Goal: Navigation & Orientation: Find specific page/section

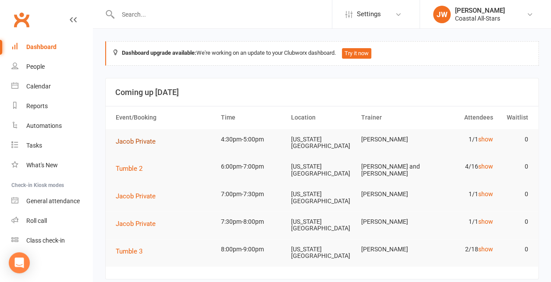
click at [153, 143] on span "Jacob Private" at bounding box center [136, 142] width 40 height 8
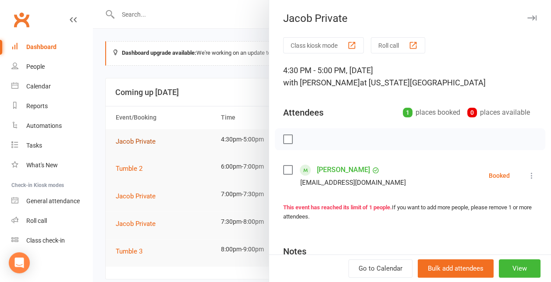
click at [153, 143] on div at bounding box center [322, 141] width 458 height 282
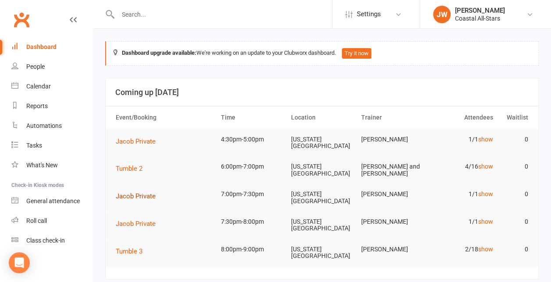
click at [140, 192] on span "Jacob Private" at bounding box center [136, 196] width 40 height 8
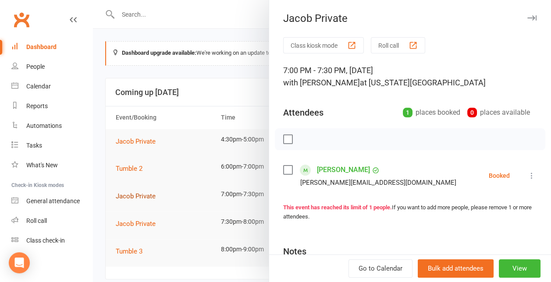
click at [140, 190] on div at bounding box center [322, 141] width 458 height 282
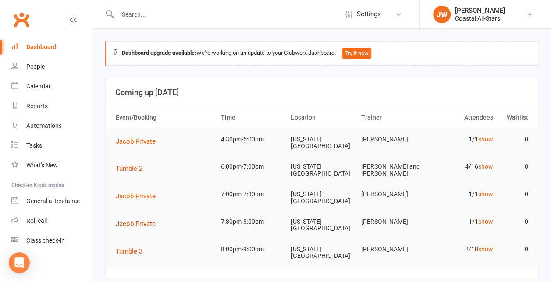
click at [139, 220] on span "Jacob Private" at bounding box center [136, 224] width 40 height 8
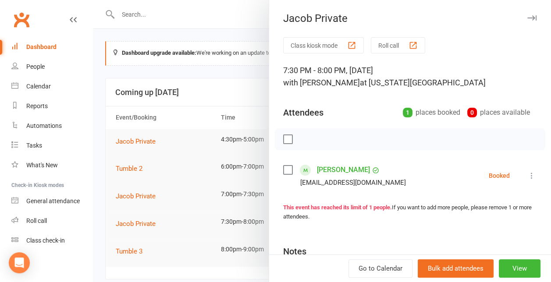
click at [176, 231] on div at bounding box center [322, 141] width 458 height 282
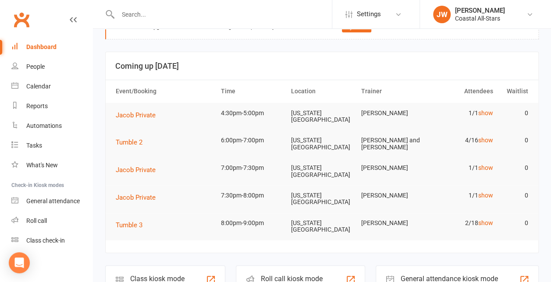
scroll to position [25, 0]
click at [51, 65] on link "People" at bounding box center [51, 67] width 81 height 20
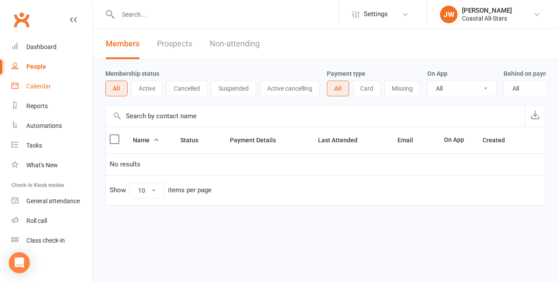
click at [44, 89] on div "Calendar" at bounding box center [38, 86] width 25 height 7
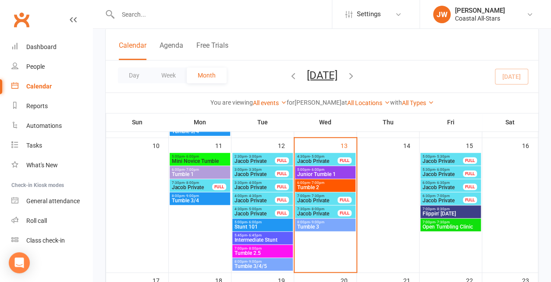
scroll to position [271, 0]
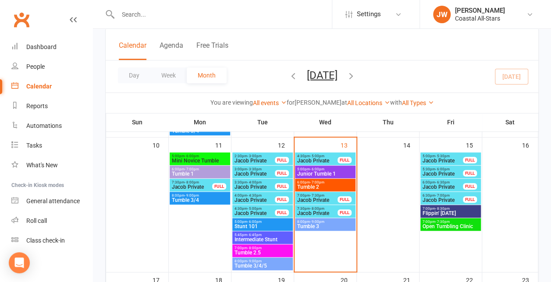
click at [326, 224] on span "Tumble 3" at bounding box center [325, 226] width 57 height 5
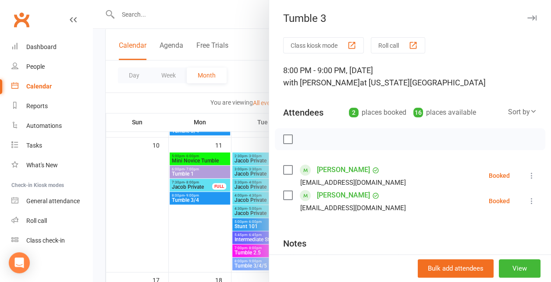
click at [164, 230] on div at bounding box center [322, 141] width 458 height 282
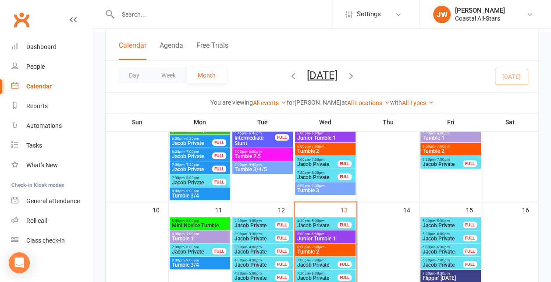
scroll to position [203, 0]
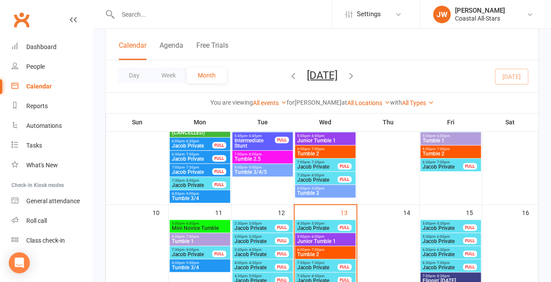
click at [324, 178] on span "Jacob Private" at bounding box center [317, 180] width 41 height 5
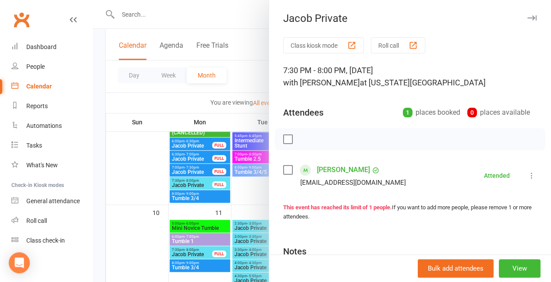
click at [269, 196] on div "Class kiosk mode Roll call 7:30 PM - 8:00 PM, [DATE] with [PERSON_NAME] at [US_…" at bounding box center [410, 191] width 282 height 309
click at [252, 193] on div at bounding box center [322, 141] width 458 height 282
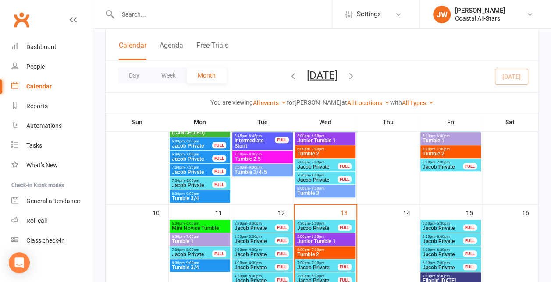
click at [312, 193] on span "Tumble 3" at bounding box center [325, 193] width 57 height 5
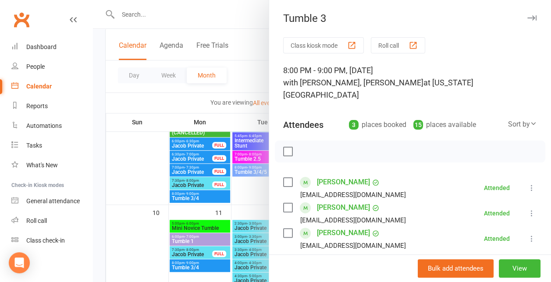
click at [245, 185] on div at bounding box center [322, 141] width 458 height 282
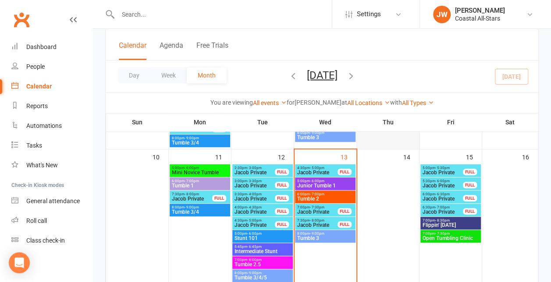
scroll to position [270, 0]
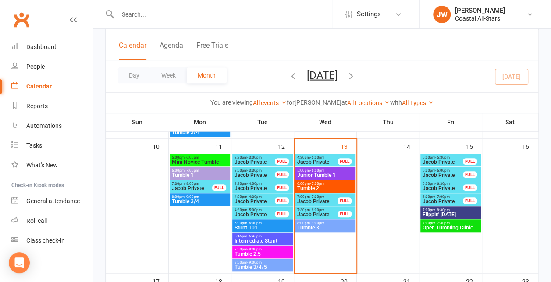
click at [454, 198] on span "6:30pm - 7:00pm" at bounding box center [442, 197] width 41 height 4
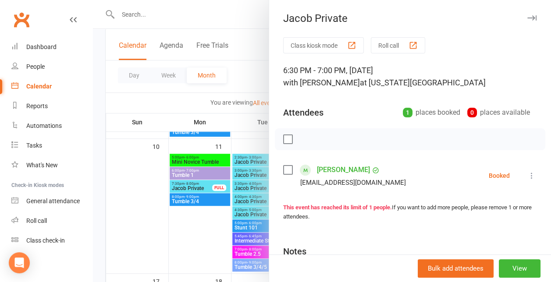
click at [243, 171] on div at bounding box center [322, 141] width 458 height 282
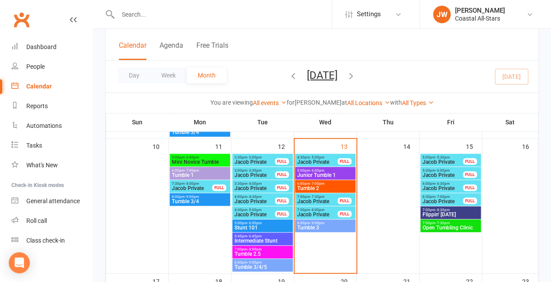
click at [464, 160] on div "FULL" at bounding box center [470, 161] width 14 height 7
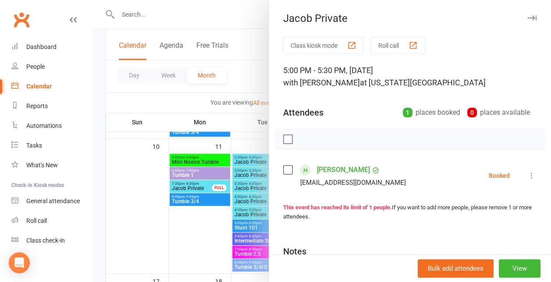
click at [168, 92] on div at bounding box center [322, 141] width 458 height 282
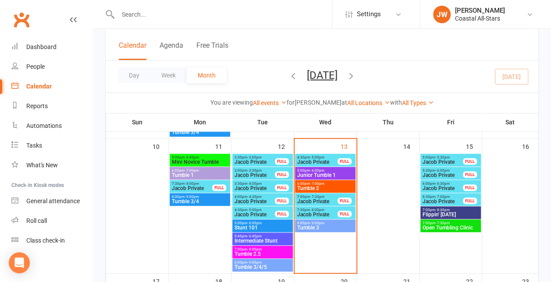
click at [434, 167] on div "5:30pm - 6:00pm [PERSON_NAME] Private FULL" at bounding box center [450, 173] width 60 height 13
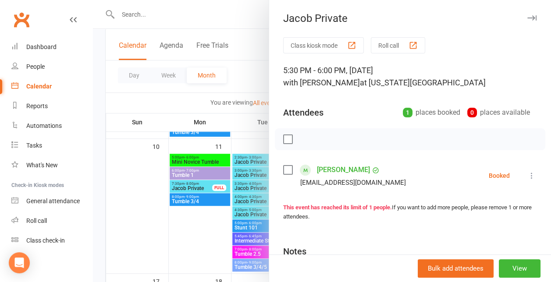
click at [235, 104] on div at bounding box center [322, 141] width 458 height 282
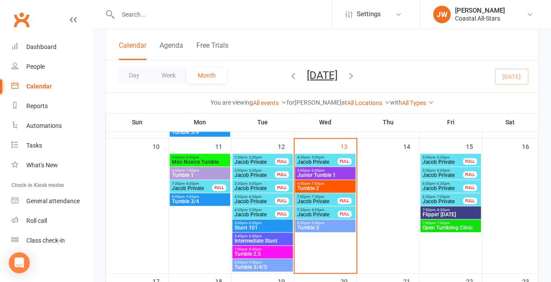
click at [438, 186] on span "Jacob Private" at bounding box center [442, 188] width 41 height 5
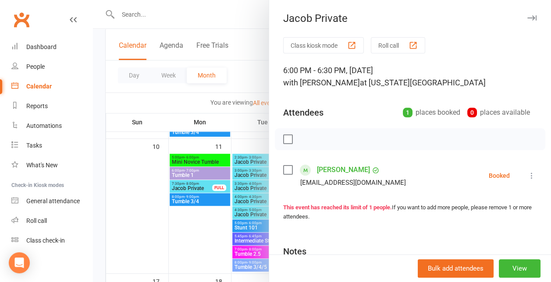
click at [241, 99] on div at bounding box center [322, 141] width 458 height 282
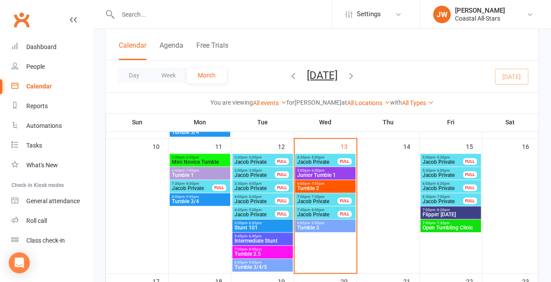
click at [467, 198] on div "FULL" at bounding box center [470, 201] width 14 height 7
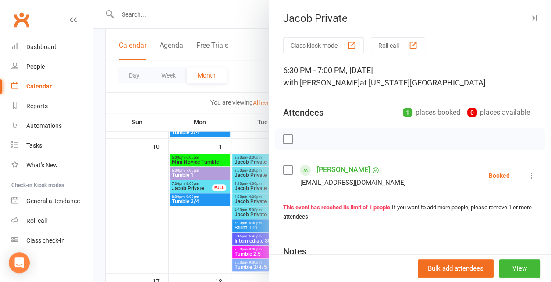
click at [237, 79] on div at bounding box center [322, 141] width 458 height 282
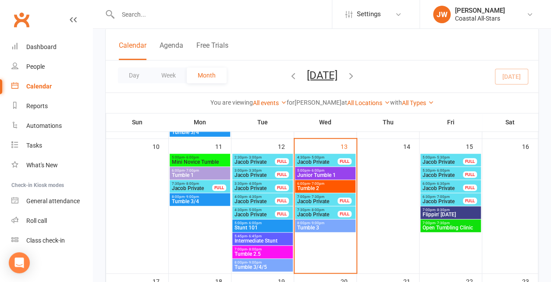
click at [451, 161] on span "Jacob Private" at bounding box center [442, 162] width 41 height 5
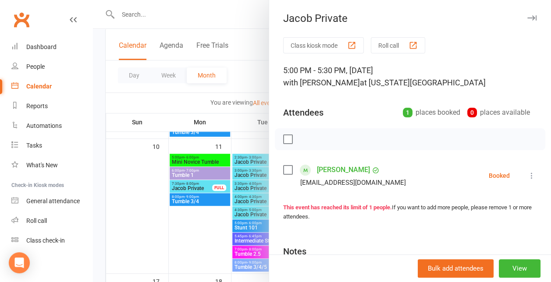
click at [178, 184] on div at bounding box center [322, 141] width 458 height 282
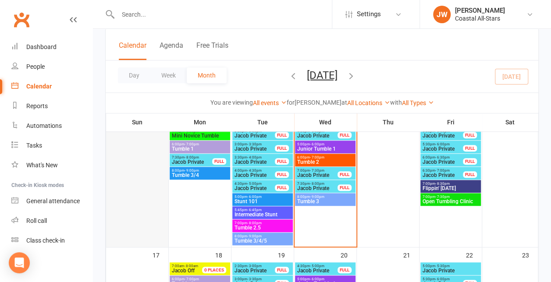
scroll to position [267, 0]
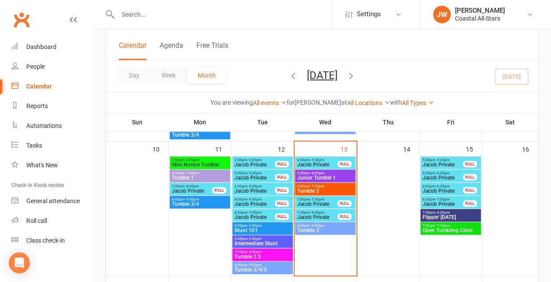
click at [319, 204] on span "Jacob Private" at bounding box center [317, 204] width 41 height 5
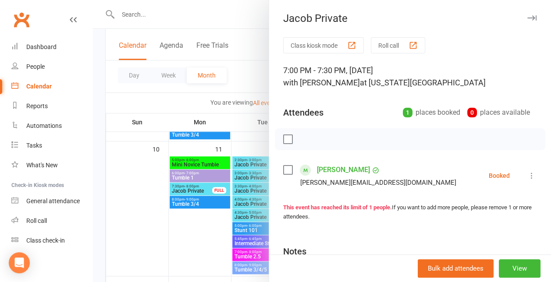
click at [229, 213] on div at bounding box center [322, 141] width 458 height 282
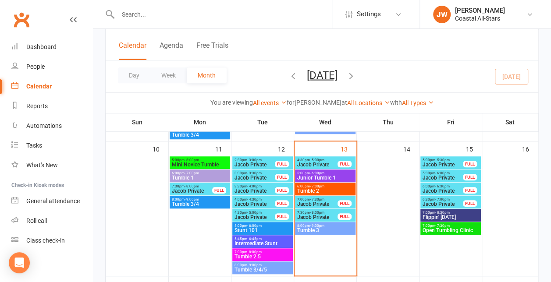
click at [306, 215] on span "Jacob Private" at bounding box center [317, 217] width 41 height 5
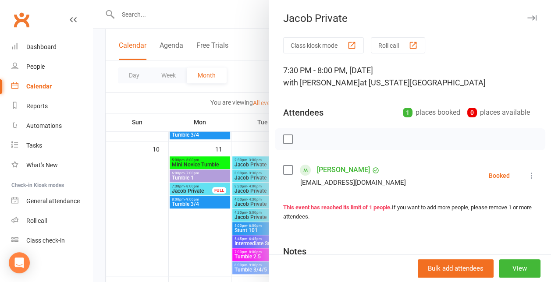
click at [180, 196] on div at bounding box center [322, 141] width 458 height 282
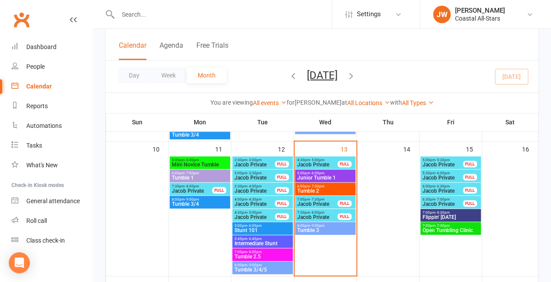
click at [313, 162] on span "Jacob Private" at bounding box center [317, 164] width 41 height 5
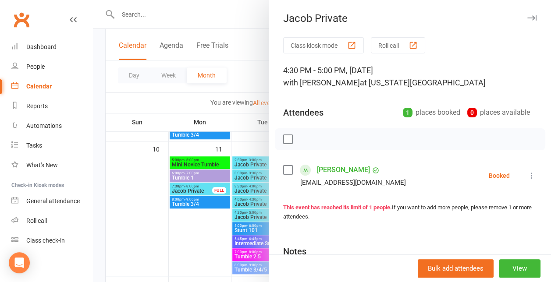
click at [231, 155] on div at bounding box center [322, 141] width 458 height 282
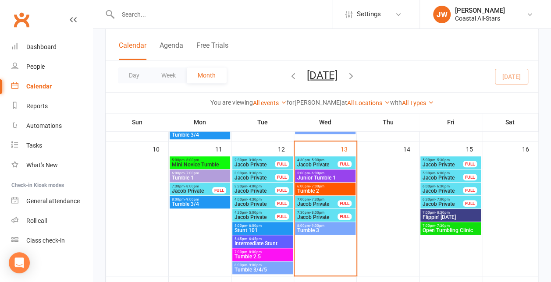
click at [317, 163] on span "Jacob Private" at bounding box center [317, 164] width 41 height 5
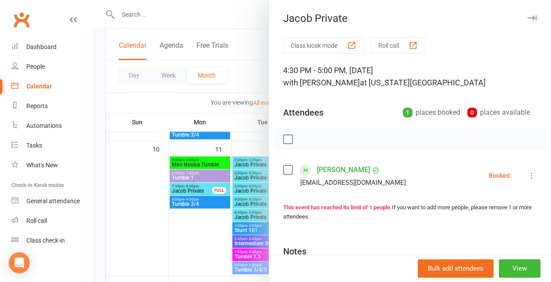
click at [220, 181] on div at bounding box center [322, 141] width 458 height 282
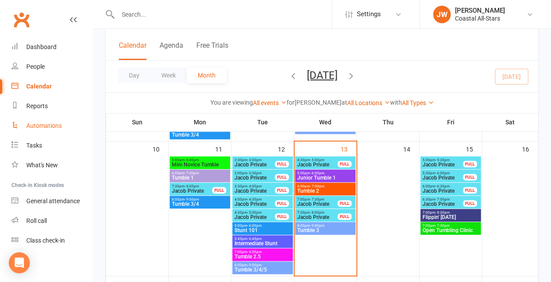
click at [44, 132] on link "Automations" at bounding box center [51, 126] width 81 height 20
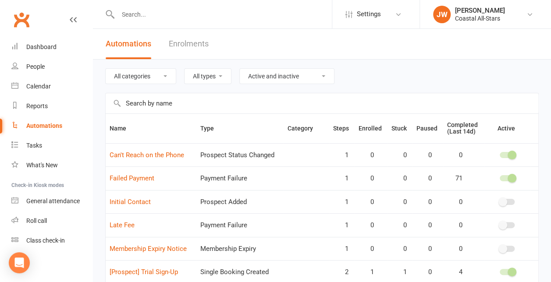
click at [189, 43] on link "Enrolments" at bounding box center [189, 44] width 40 height 30
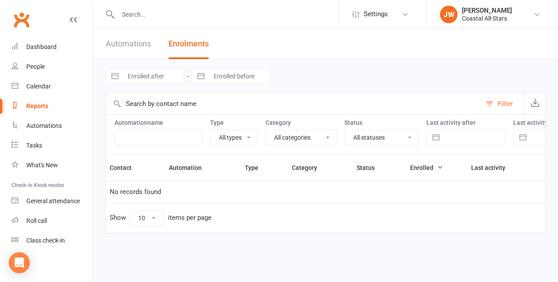
click at [153, 39] on div "Automations Enrolments" at bounding box center [157, 44] width 128 height 30
click at [150, 39] on link "Automations" at bounding box center [128, 44] width 45 height 30
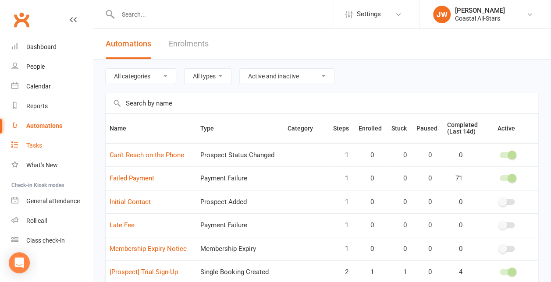
click at [50, 150] on link "Tasks" at bounding box center [51, 146] width 81 height 20
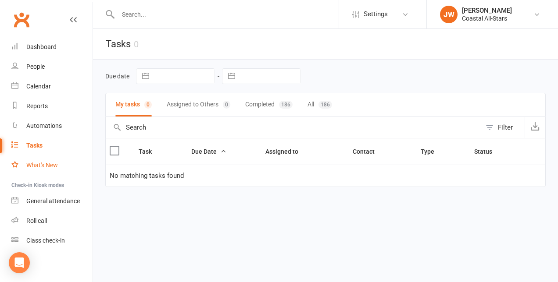
click at [47, 164] on div "What's New" at bounding box center [42, 165] width 32 height 7
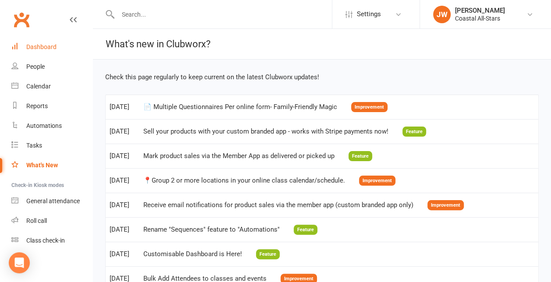
click at [42, 53] on link "Dashboard" at bounding box center [51, 47] width 81 height 20
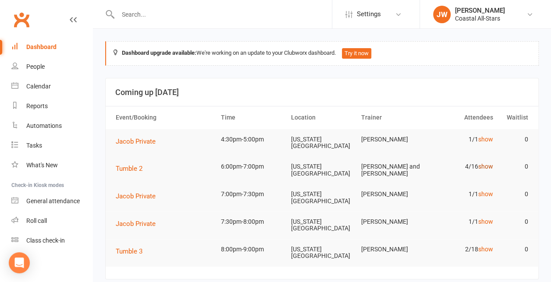
click at [486, 163] on link "show" at bounding box center [485, 166] width 15 height 7
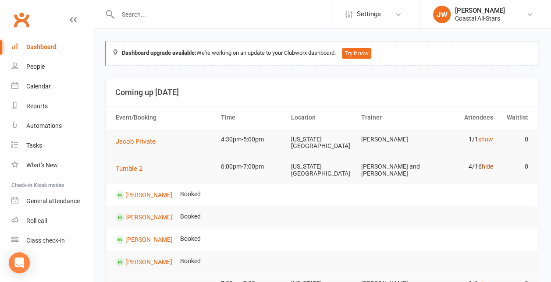
click at [486, 163] on link "hide" at bounding box center [487, 166] width 11 height 7
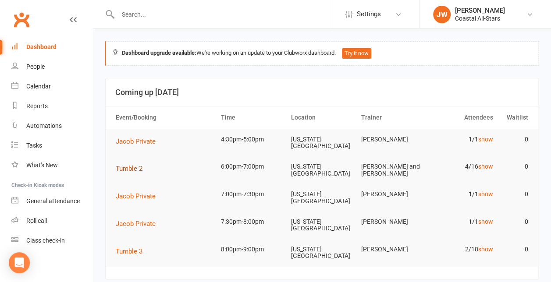
click at [140, 166] on span "Tumble 2" at bounding box center [129, 169] width 27 height 8
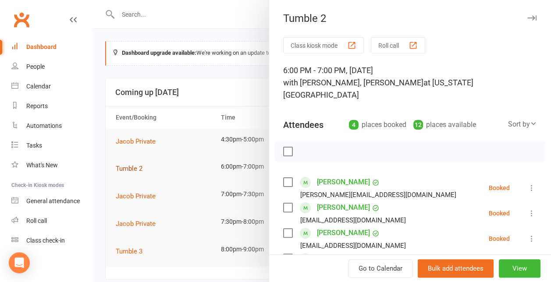
click at [140, 166] on div at bounding box center [322, 141] width 458 height 282
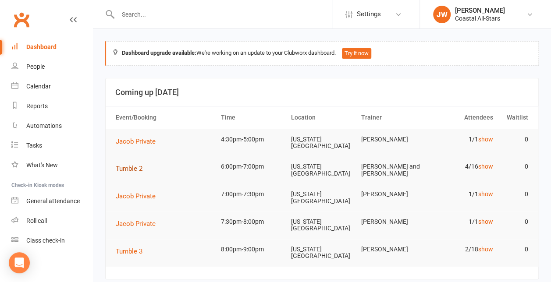
click at [140, 166] on span "Tumble 2" at bounding box center [129, 169] width 27 height 8
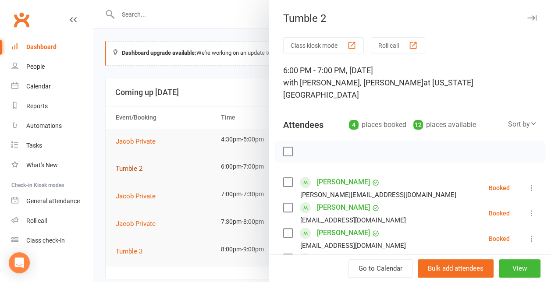
click at [140, 166] on div at bounding box center [322, 141] width 458 height 282
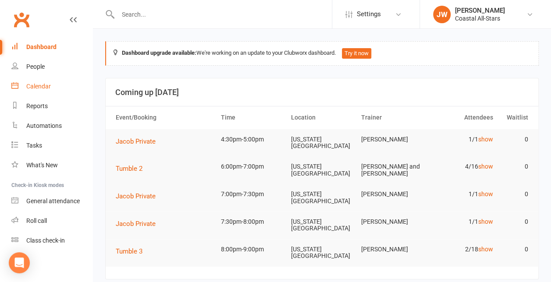
click at [45, 85] on div "Calendar" at bounding box center [38, 86] width 25 height 7
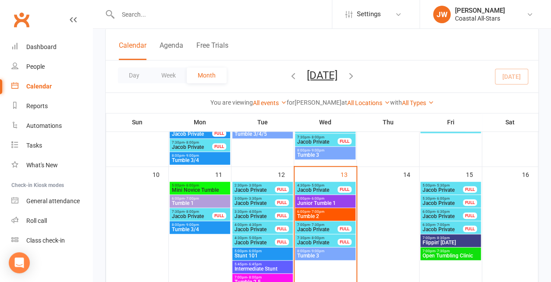
scroll to position [242, 0]
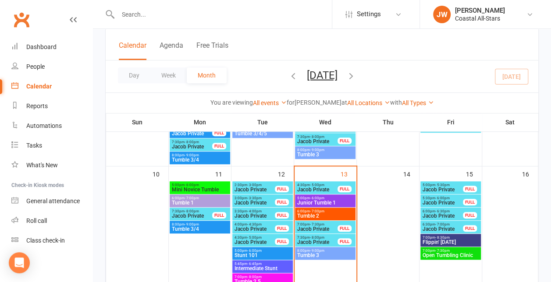
click at [349, 202] on span "Junior Tumble 1" at bounding box center [325, 202] width 57 height 5
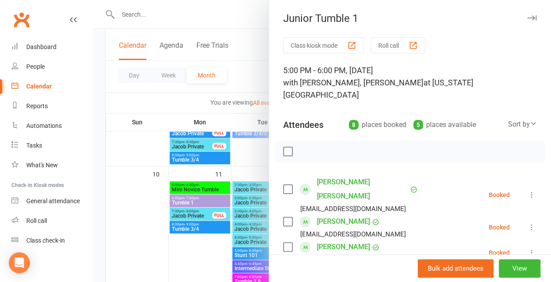
click at [245, 103] on div at bounding box center [322, 141] width 458 height 282
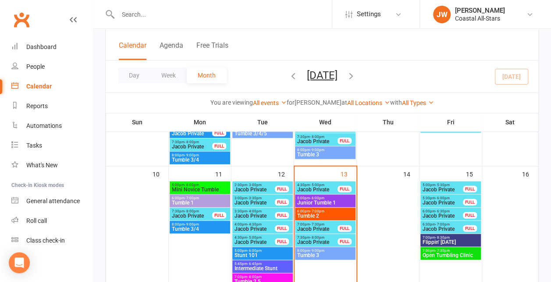
click at [334, 214] on span "Tumble 2" at bounding box center [325, 215] width 57 height 5
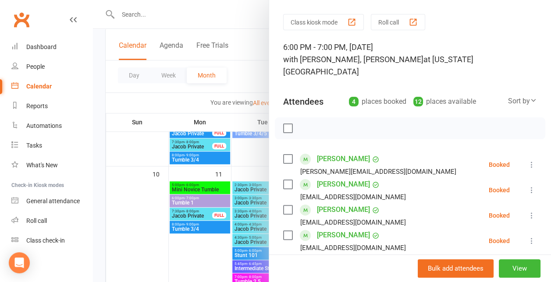
scroll to position [25, 0]
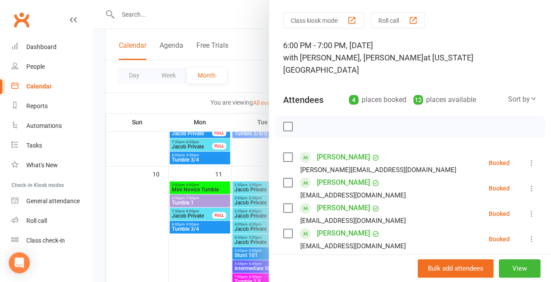
click at [233, 126] on div at bounding box center [322, 141] width 458 height 282
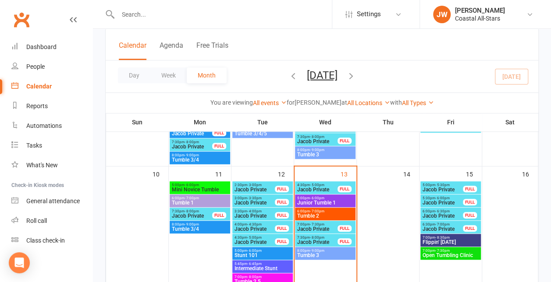
click at [252, 53] on div "Calendar Agenda Free Trials" at bounding box center [322, 45] width 433 height 32
click at [215, 47] on button "Free Trials" at bounding box center [212, 50] width 32 height 19
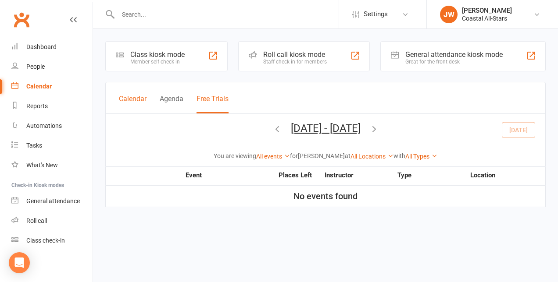
click at [137, 102] on button "Calendar" at bounding box center [133, 104] width 28 height 19
